Goal: Task Accomplishment & Management: Manage account settings

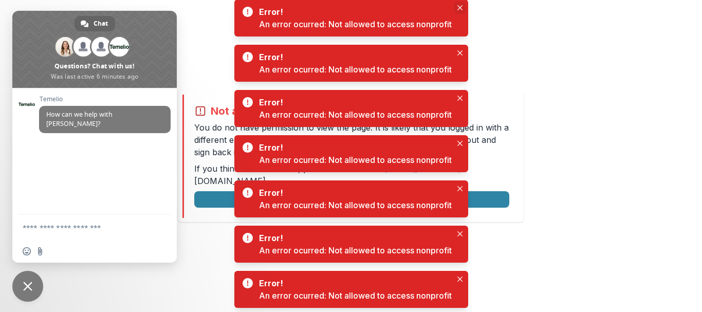
click at [460, 5] on icon "Close" at bounding box center [459, 7] width 5 height 5
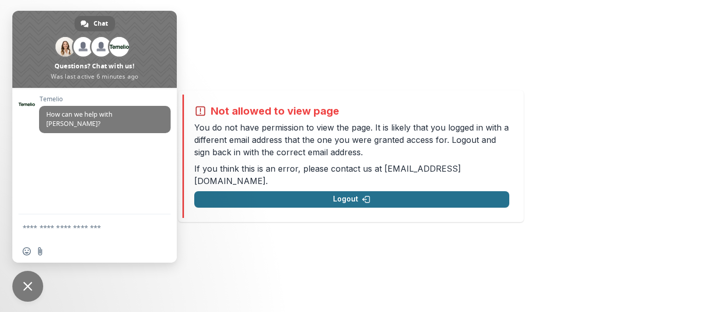
click at [275, 191] on button "Logout" at bounding box center [351, 199] width 315 height 16
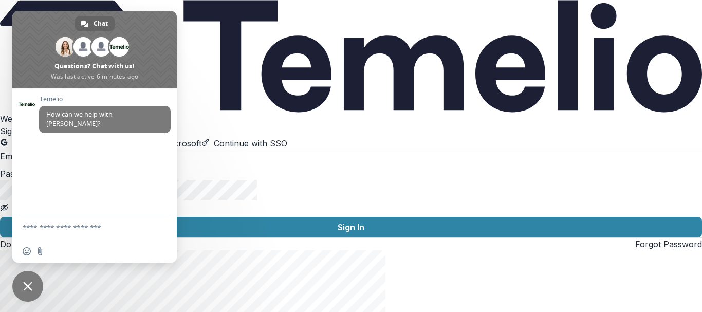
click at [96, 137] on button "Continue with Google" at bounding box center [48, 143] width 96 height 12
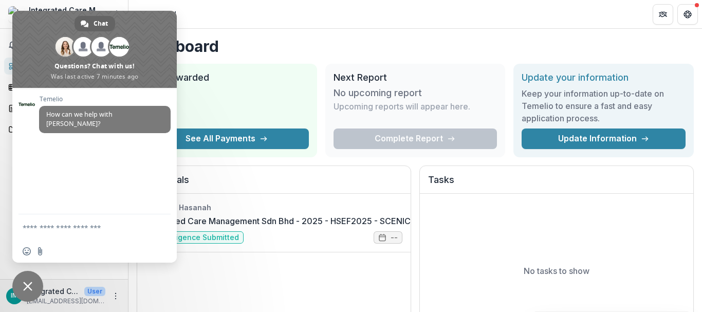
click at [30, 289] on span "Close chat" at bounding box center [27, 285] width 9 height 9
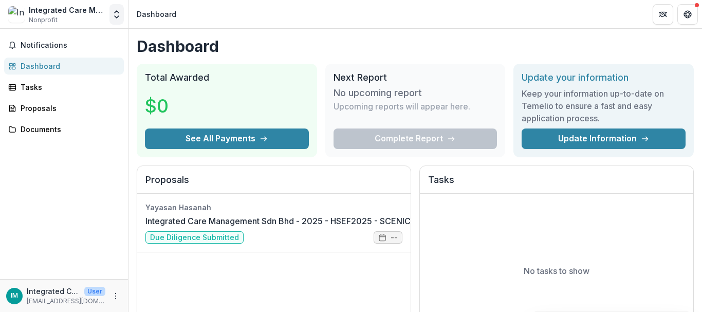
click at [117, 17] on polyline "Open entity switcher" at bounding box center [117, 17] width 4 height 2
click at [50, 46] on span "Notifications" at bounding box center [70, 45] width 99 height 9
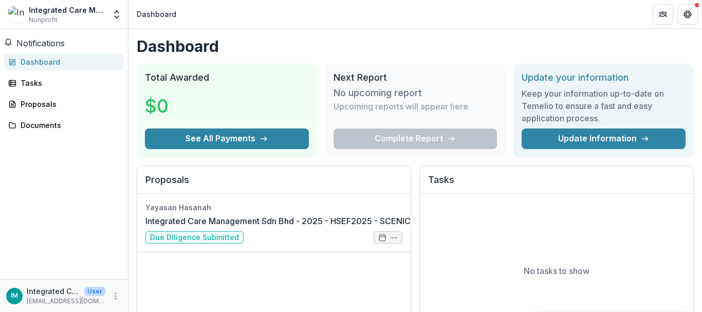
click at [44, 184] on div "Notifications Unread 0 Archived You don't have any unread notifications We'll n…" at bounding box center [64, 154] width 128 height 250
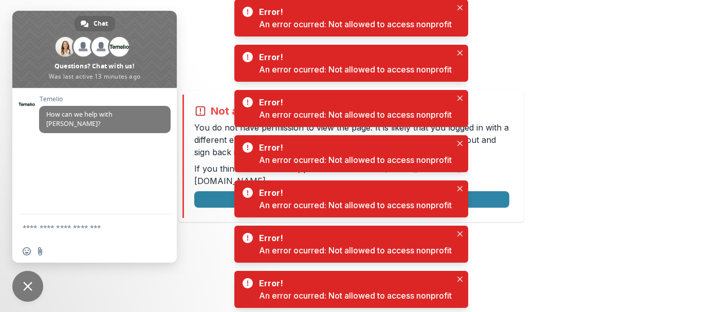
click at [25, 284] on span "Close chat" at bounding box center [27, 285] width 9 height 9
click at [31, 285] on span "Close chat" at bounding box center [27, 285] width 9 height 9
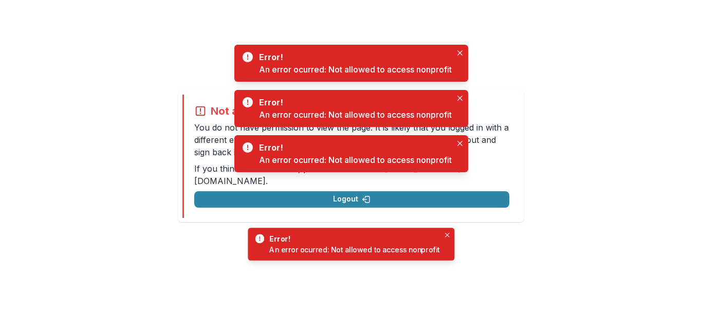
click at [590, 81] on div "Not allowed to view page You do not have permission to view the page. It is lik…" at bounding box center [351, 156] width 702 height 312
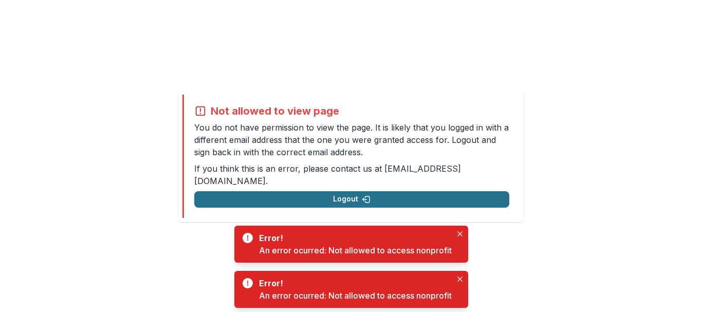
click at [359, 191] on button "Logout" at bounding box center [351, 199] width 315 height 16
